Goal: Information Seeking & Learning: Learn about a topic

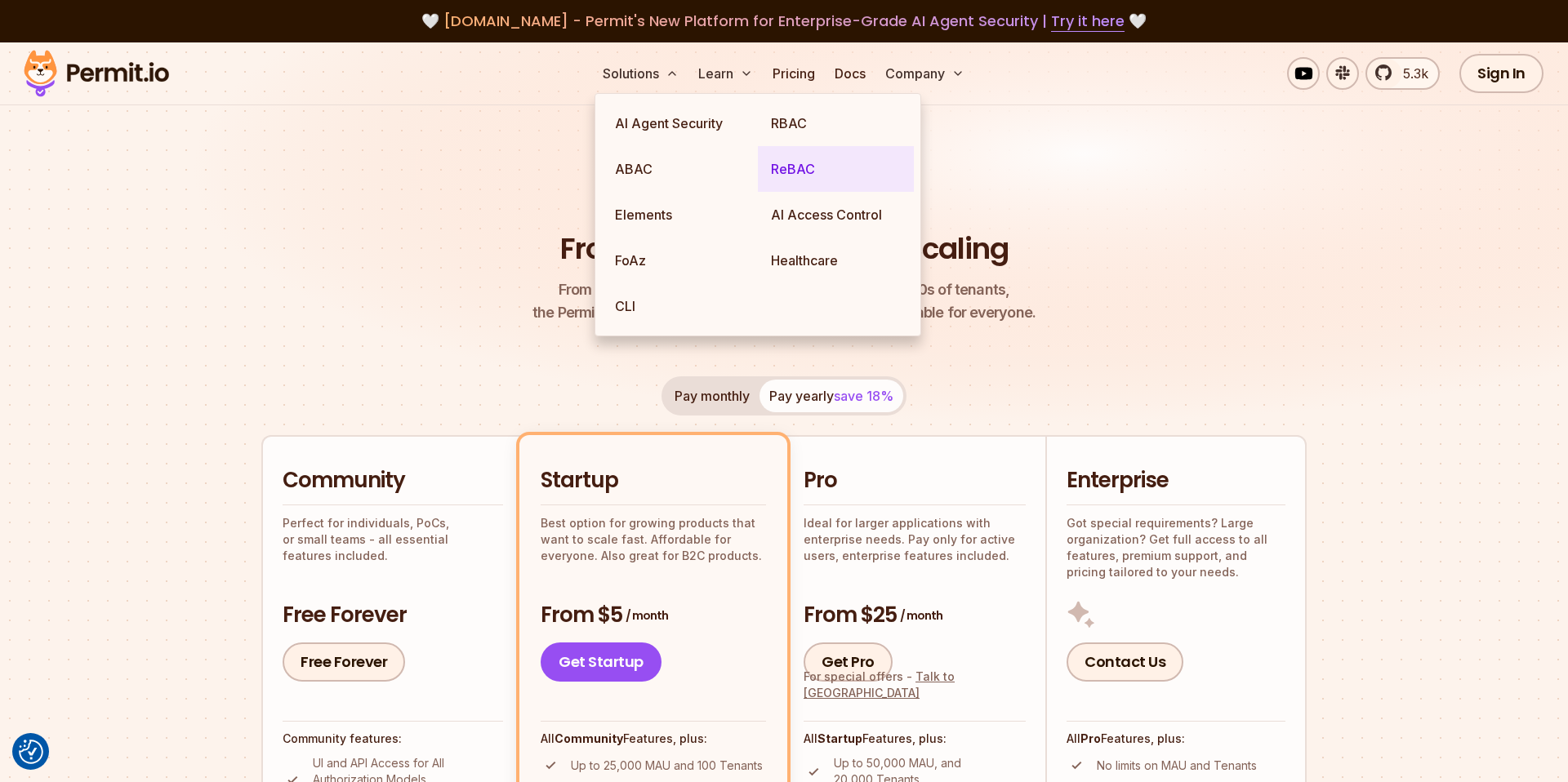
click at [791, 173] on link "ReBAC" at bounding box center [836, 169] width 156 height 46
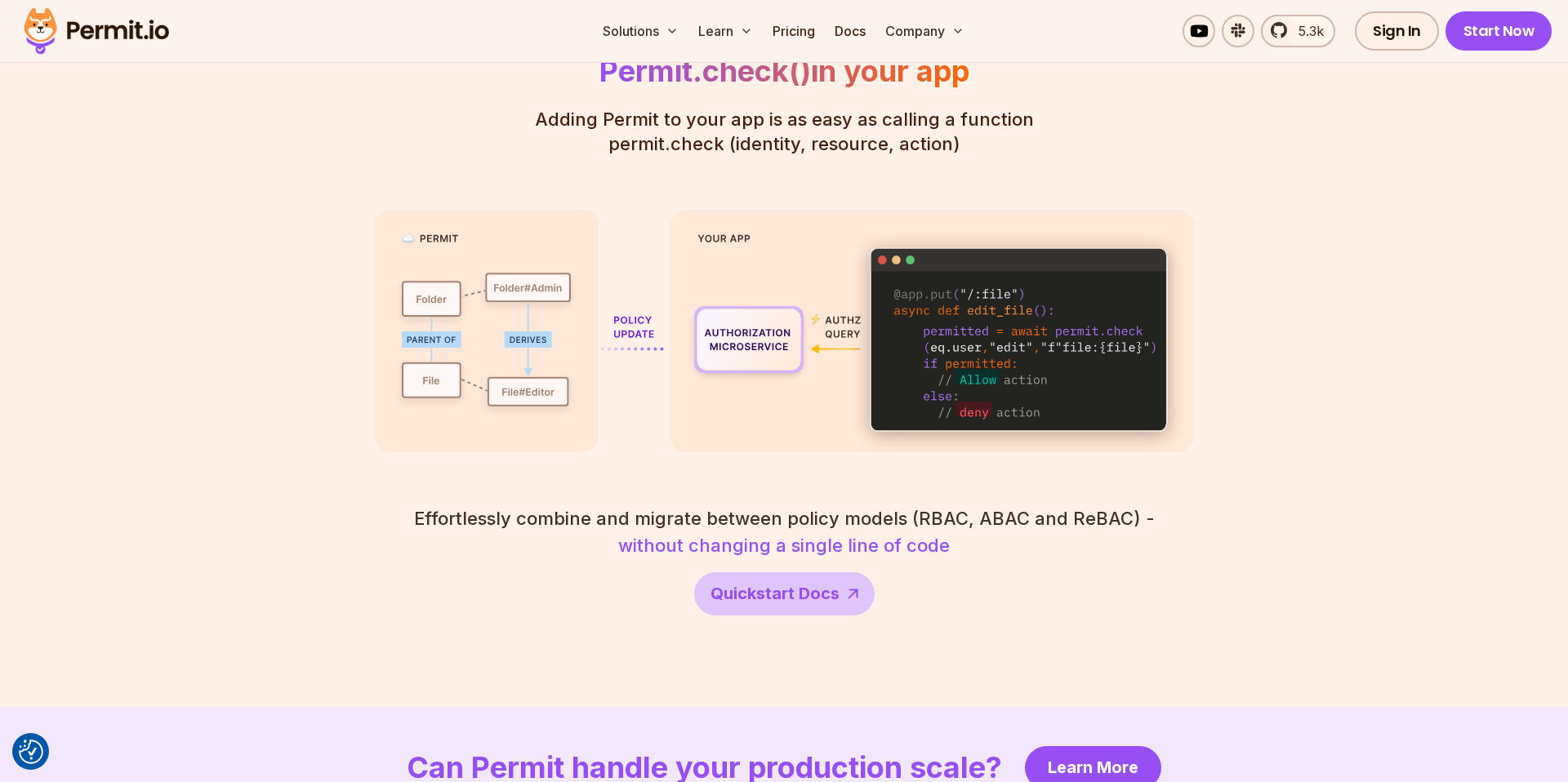
scroll to position [2871, 0]
click at [986, 359] on img at bounding box center [784, 329] width 820 height 244
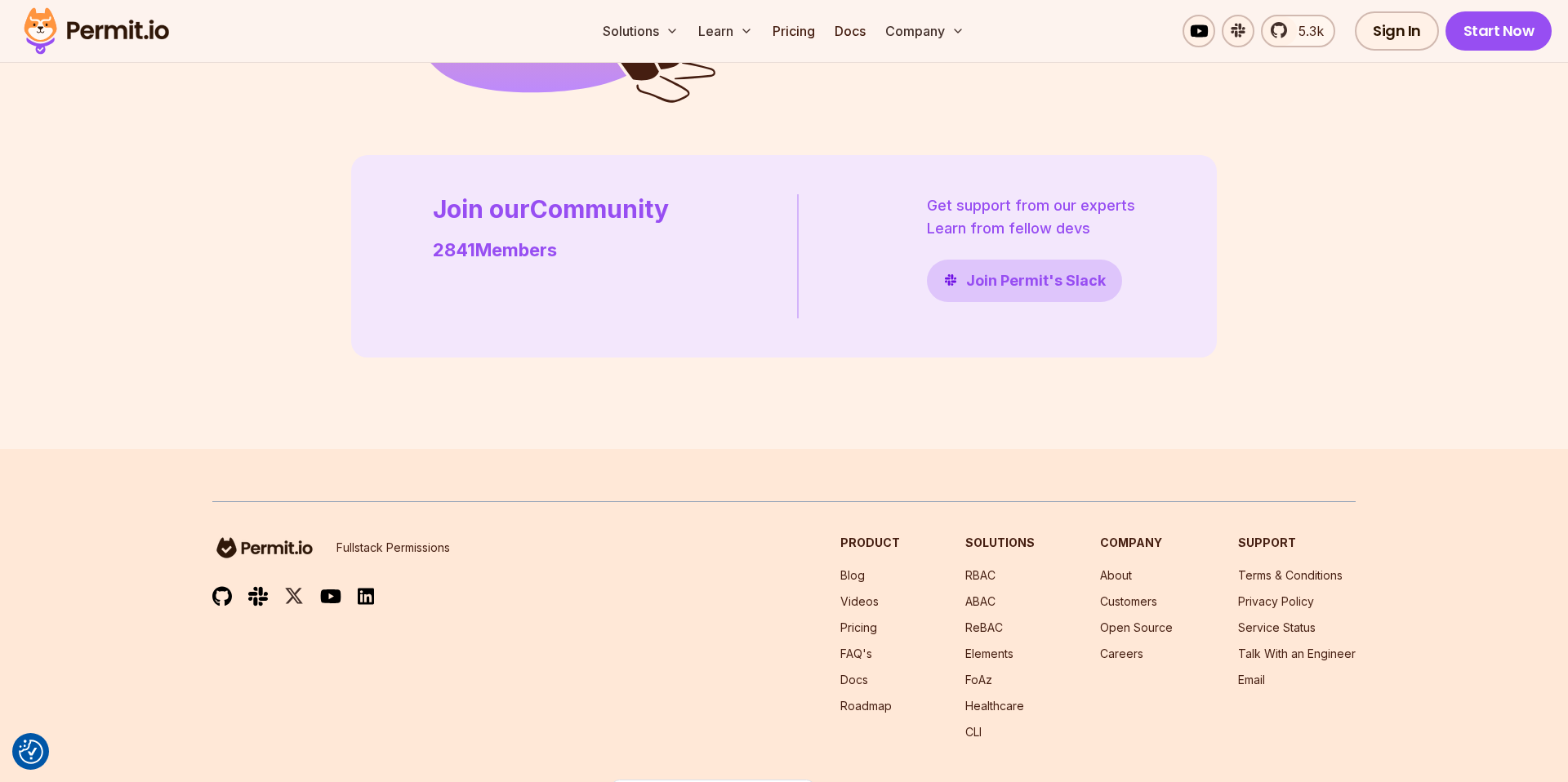
scroll to position [4700, 0]
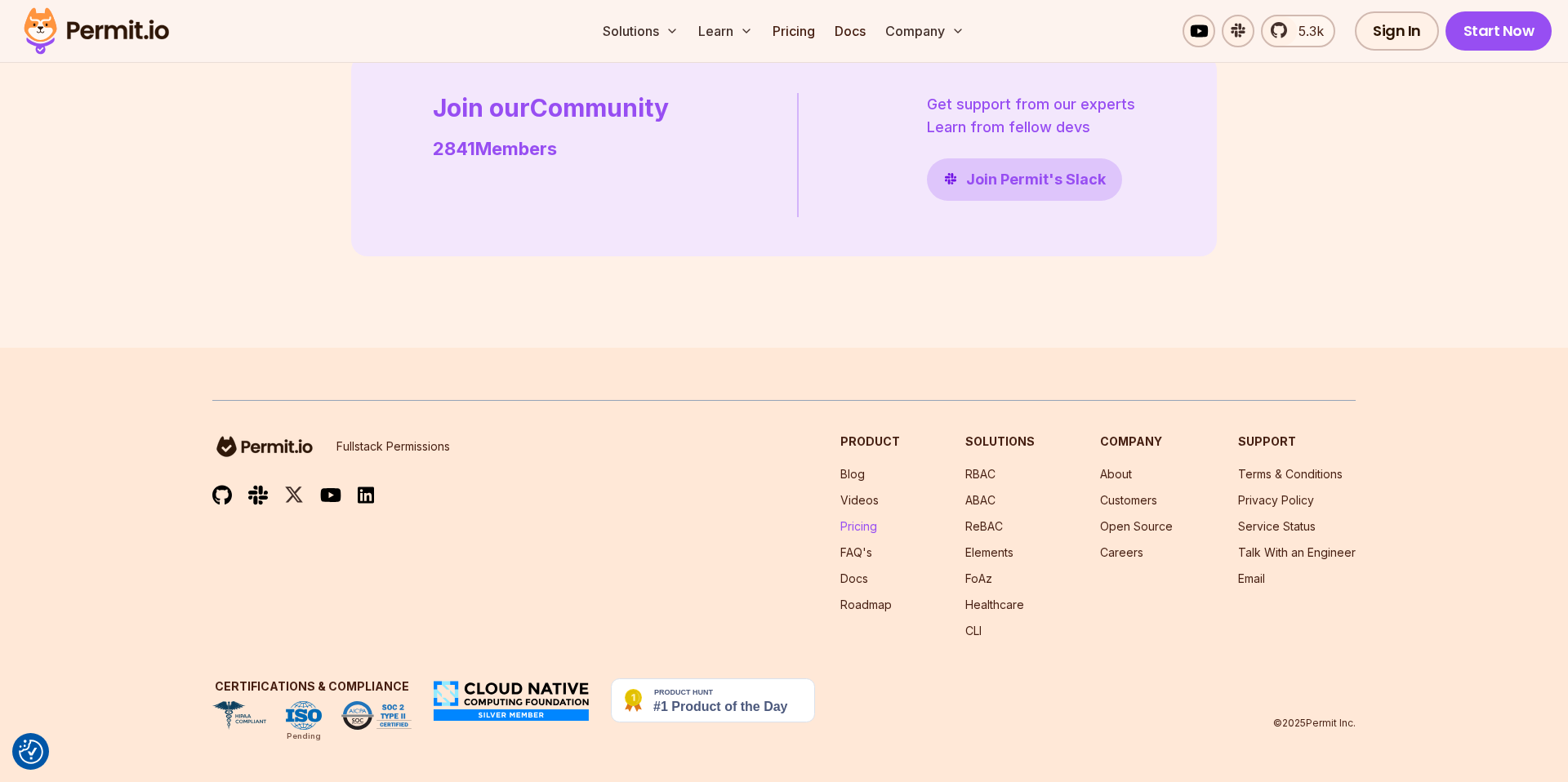
click at [861, 531] on link "Pricing" at bounding box center [858, 526] width 37 height 14
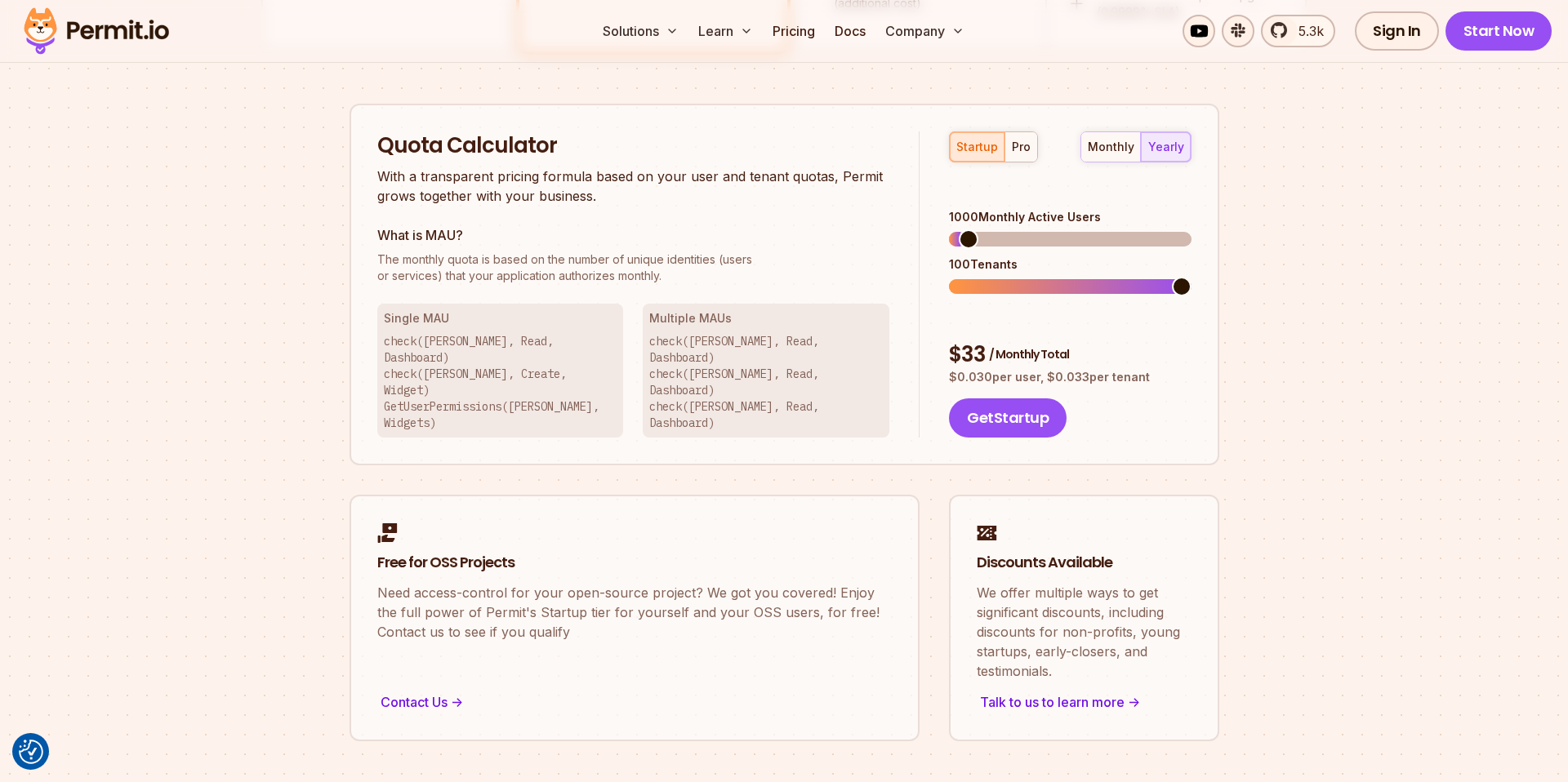
scroll to position [1007, 0]
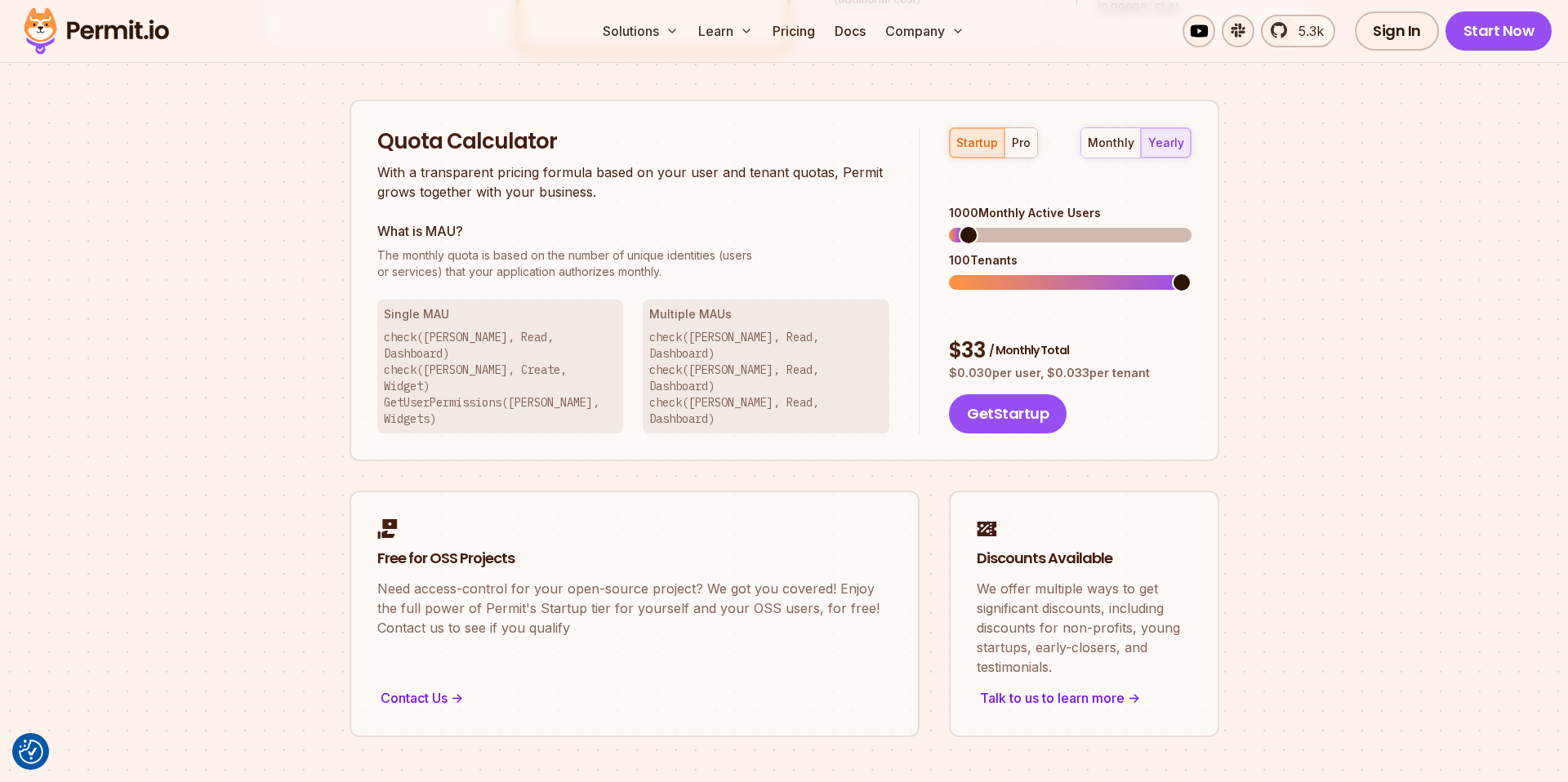
click at [1165, 143] on div "monthly yearly" at bounding box center [1135, 142] width 111 height 31
click at [1113, 143] on div "monthly" at bounding box center [1111, 142] width 47 height 16
click at [1180, 150] on button "yearly" at bounding box center [1166, 142] width 49 height 29
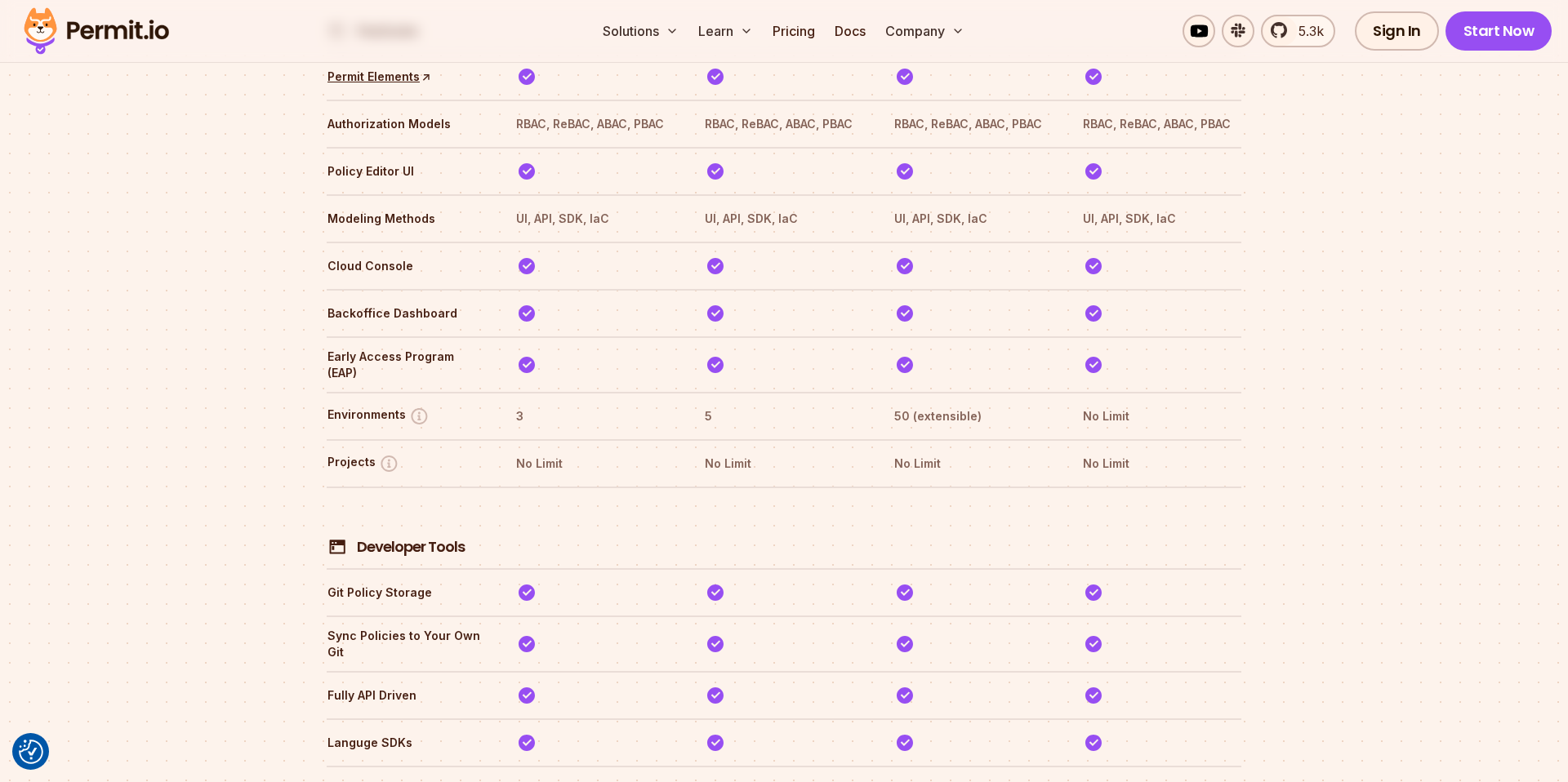
scroll to position [2602, 0]
